Goal: Task Accomplishment & Management: Manage account settings

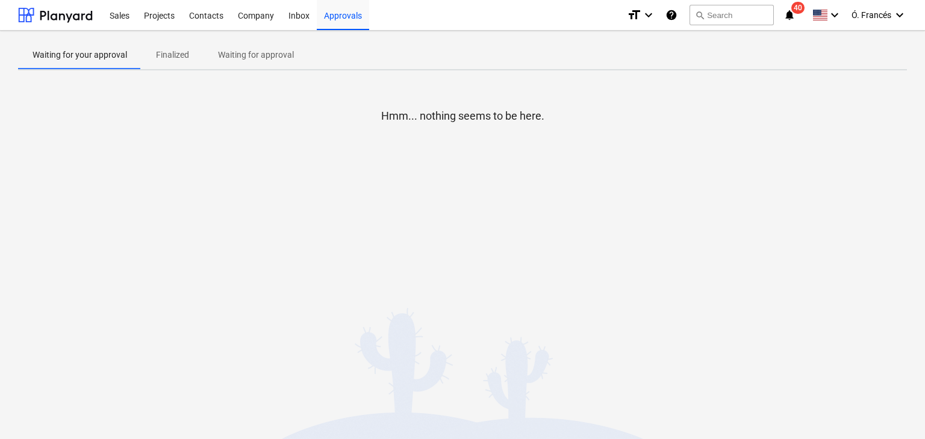
click at [896, 15] on div "Decision updated" at bounding box center [756, 12] width 325 height 25
click at [335, 17] on div "Approvals" at bounding box center [343, 14] width 52 height 31
click at [879, 15] on div "Decision updated" at bounding box center [756, 12] width 325 height 25
click at [900, 13] on div "Decision updated" at bounding box center [756, 12] width 325 height 25
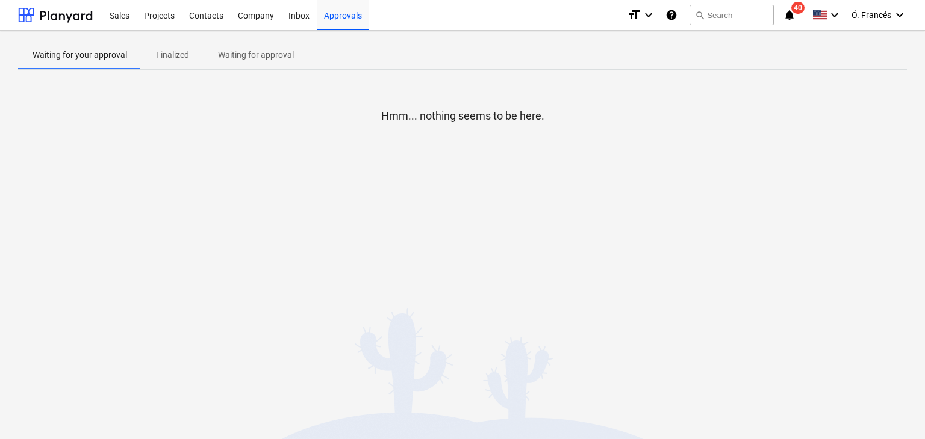
click at [899, 13] on div "Decision updated" at bounding box center [756, 12] width 325 height 25
click at [898, 13] on div "Decision updated" at bounding box center [756, 12] width 325 height 25
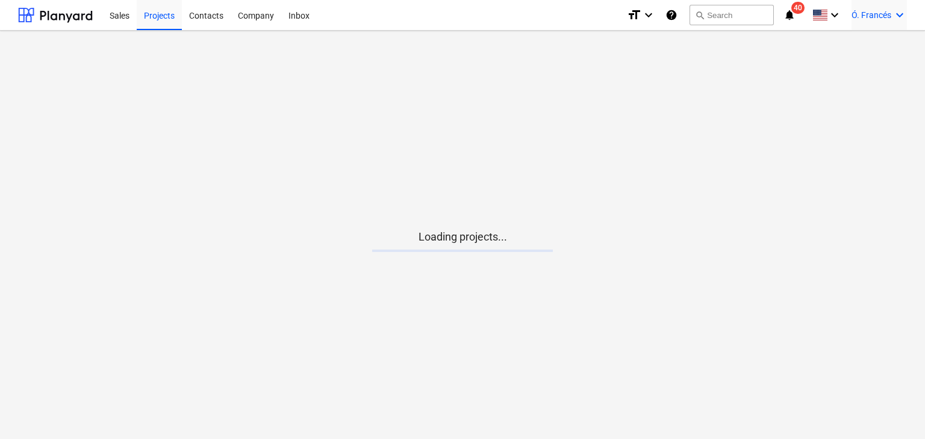
click at [892, 16] on icon "keyboard_arrow_down" at bounding box center [899, 15] width 14 height 14
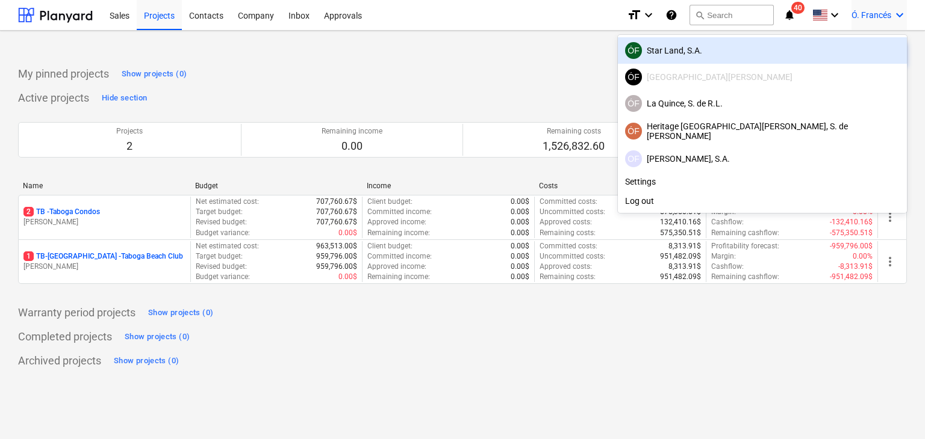
click at [805, 56] on div "ÓF Star Land, S.A." at bounding box center [762, 50] width 275 height 17
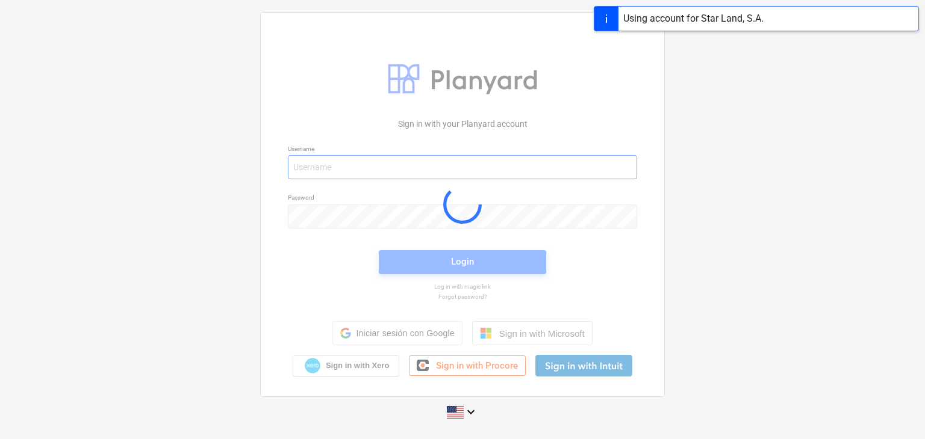
type input "[EMAIL_ADDRESS][DOMAIN_NAME]"
